Goal: Transaction & Acquisition: Purchase product/service

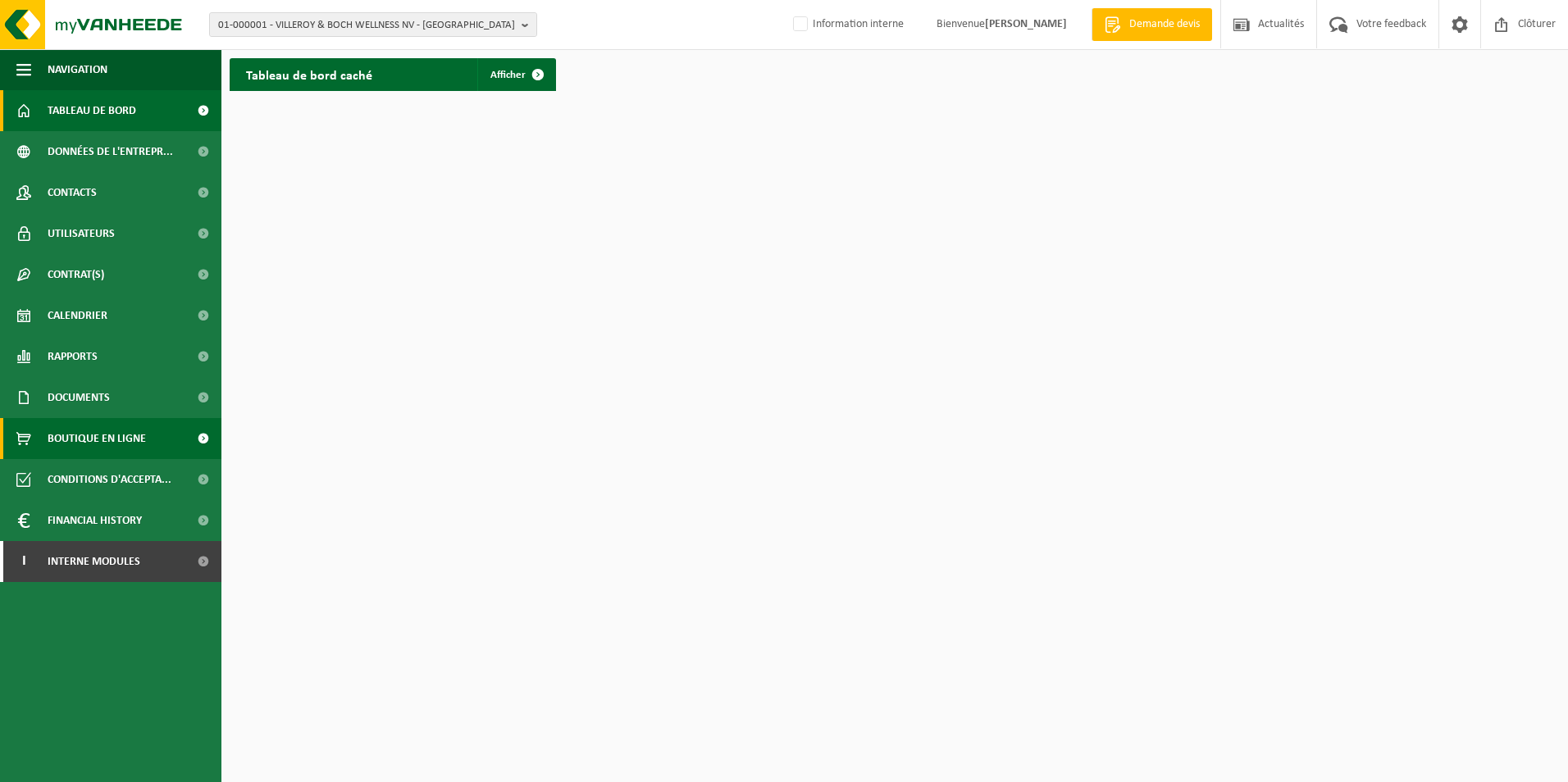
click at [82, 432] on span "Boutique en ligne" at bounding box center [97, 438] width 98 height 41
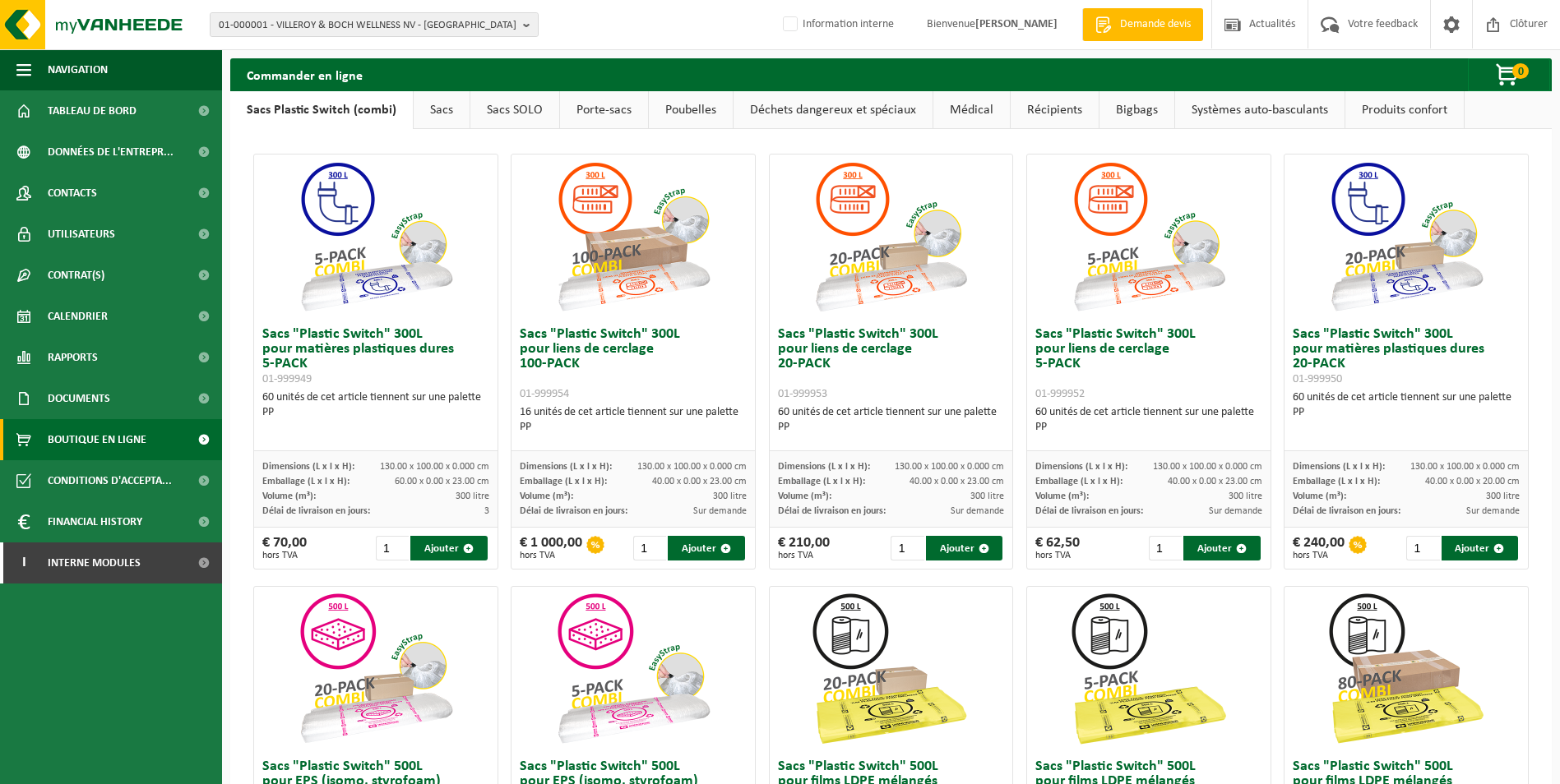
click at [700, 107] on link "Poubelles" at bounding box center [690, 110] width 84 height 38
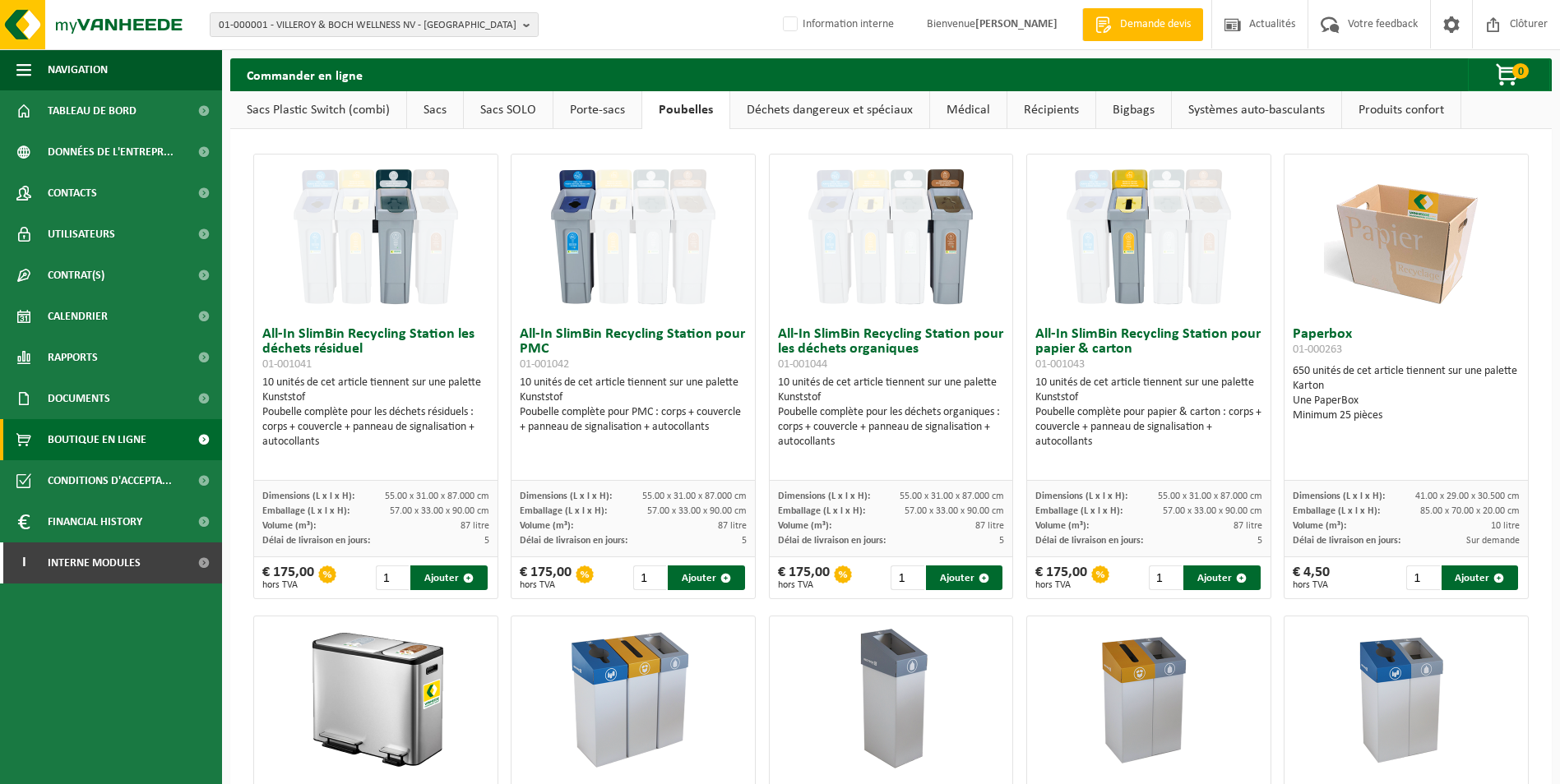
click at [1271, 117] on link "Systèmes auto-basculants" at bounding box center [1256, 110] width 170 height 38
